Goal: Find specific page/section: Find specific page/section

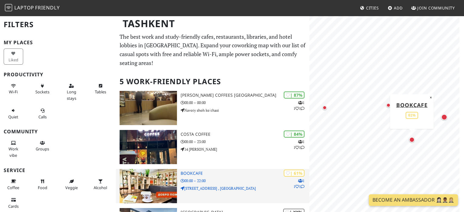
click at [198, 180] on p "08:00 – 22:00" at bounding box center [245, 181] width 129 height 6
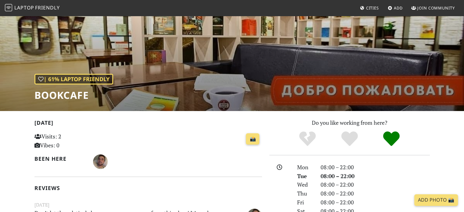
scroll to position [122, 0]
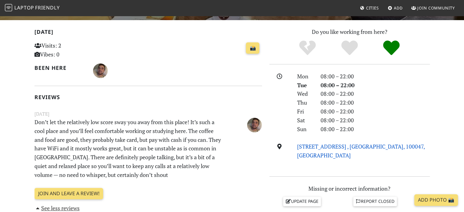
click at [366, 144] on link "[STREET_ADDRESS] , [GEOGRAPHIC_DATA], 100047, [GEOGRAPHIC_DATA]" at bounding box center [361, 151] width 128 height 16
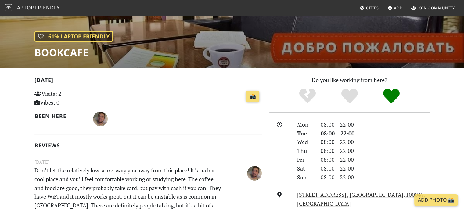
scroll to position [31, 0]
